Goal: Register for event/course

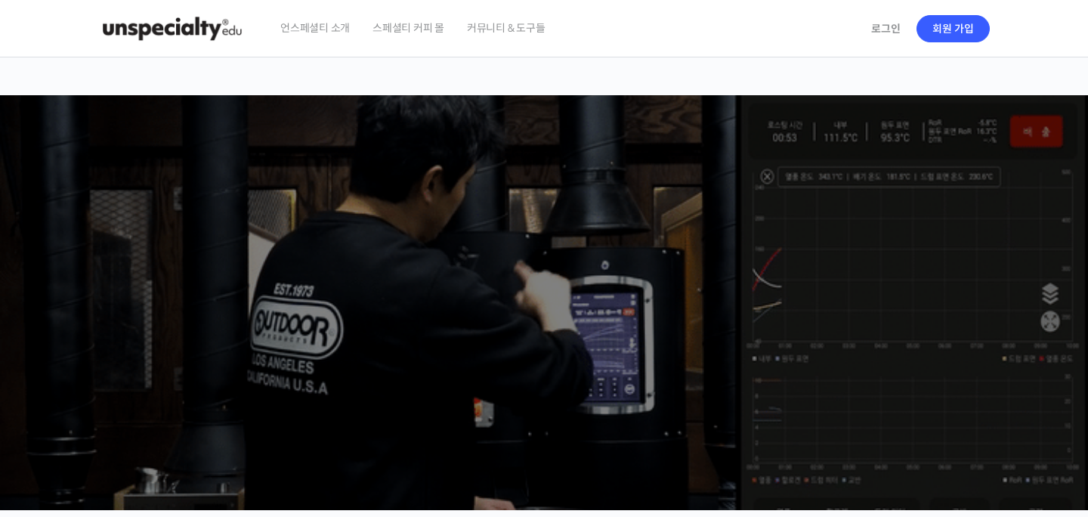
click at [382, 32] on span "스페셜티 커피 몰" at bounding box center [409, 27] width 72 height 57
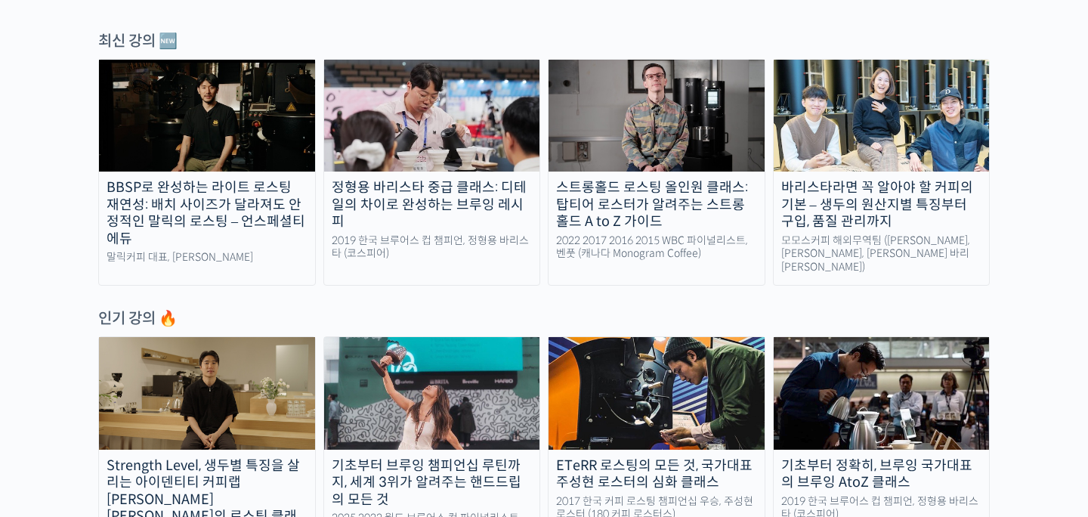
scroll to position [675, 0]
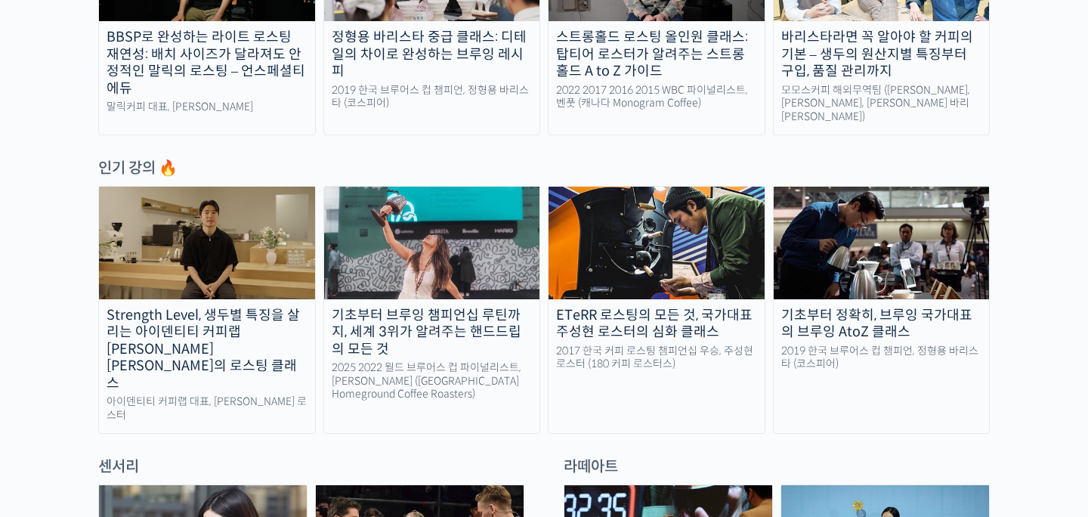
click at [209, 349] on link "Strength Level, 생두별 특징을 살리는 아이덴티티 커피랩 [PERSON_NAME] [PERSON_NAME]의 로스팅 클래스 아이덴티…" at bounding box center [207, 310] width 218 height 248
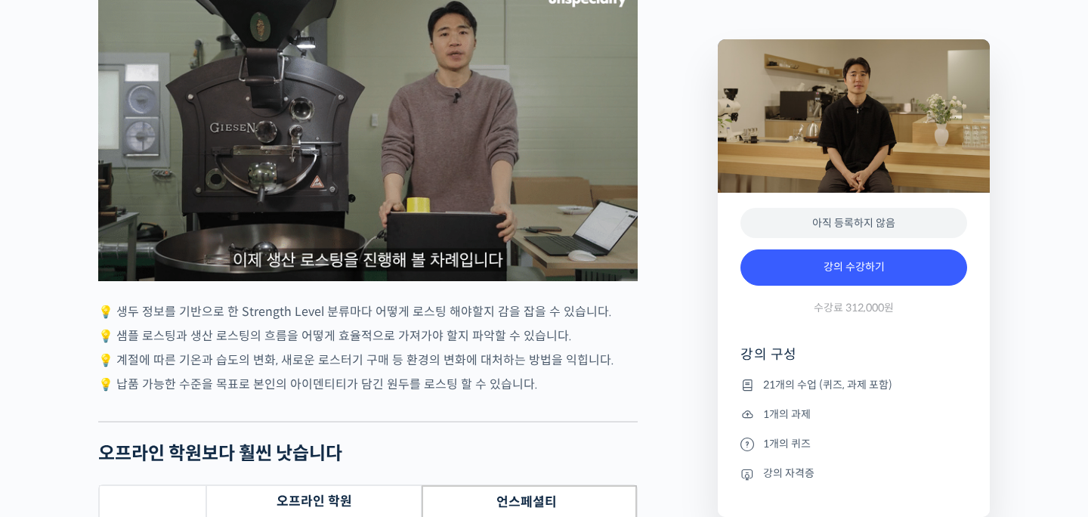
scroll to position [4733, 0]
